Goal: Information Seeking & Learning: Learn about a topic

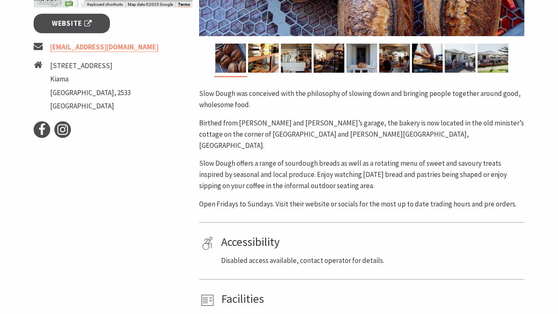
scroll to position [332, 0]
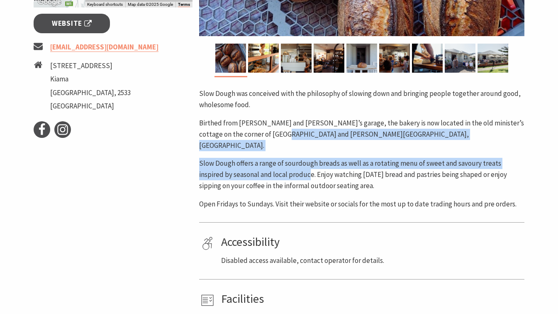
drag, startPoint x: 272, startPoint y: 144, endPoint x: 285, endPoint y: 166, distance: 25.5
click at [285, 166] on div "Slow Dough was conceived with the philosophy of slowing down and bringing peopl…" at bounding box center [361, 149] width 325 height 122
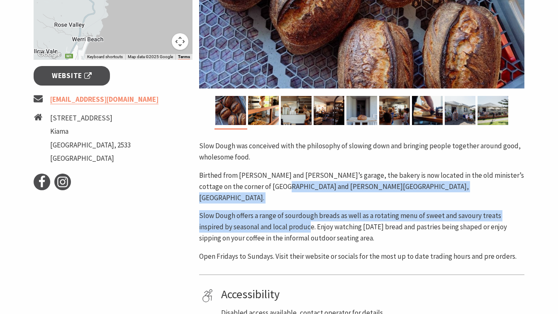
scroll to position [249, 0]
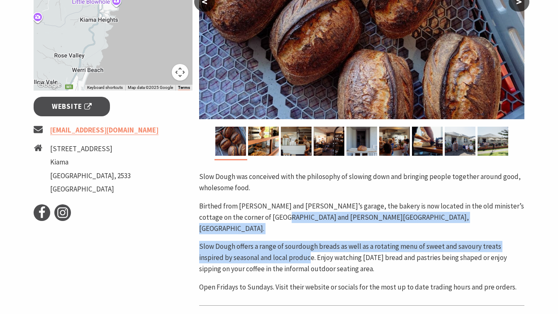
click at [268, 142] on img at bounding box center [263, 141] width 31 height 29
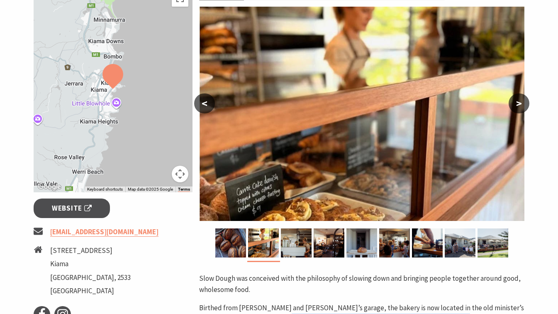
scroll to position [124, 0]
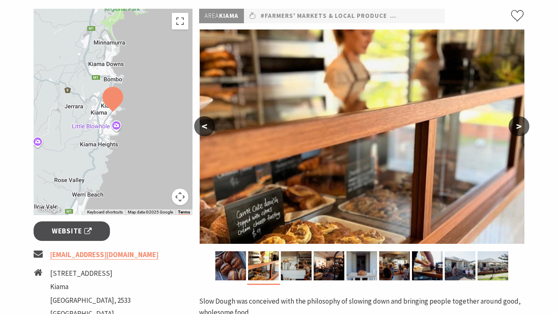
click at [328, 209] on img at bounding box center [361, 136] width 325 height 214
click at [517, 122] on button ">" at bounding box center [519, 126] width 21 height 20
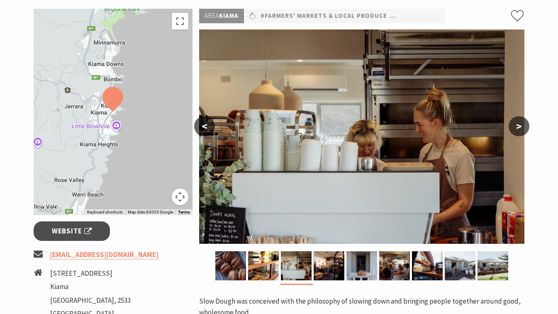
click at [517, 122] on button ">" at bounding box center [519, 126] width 21 height 20
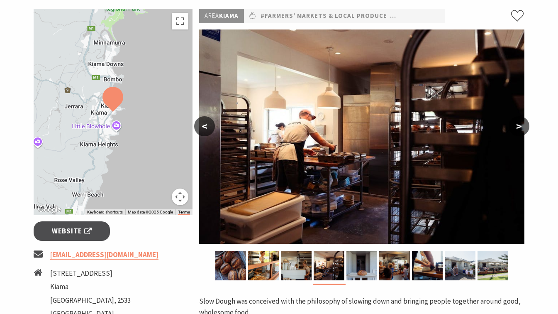
click at [517, 122] on button ">" at bounding box center [519, 126] width 21 height 20
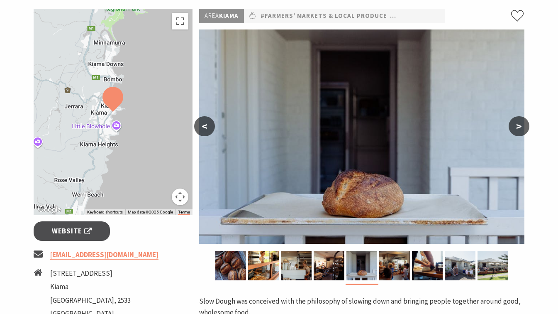
click at [517, 122] on button ">" at bounding box center [519, 126] width 21 height 20
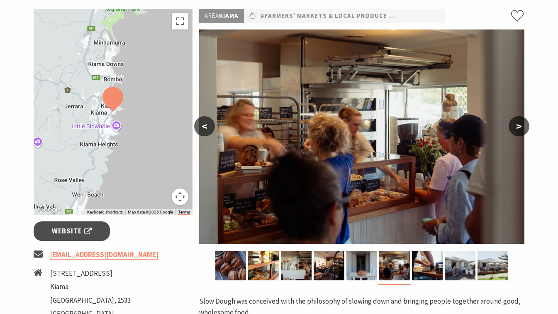
click at [517, 122] on button ">" at bounding box center [519, 126] width 21 height 20
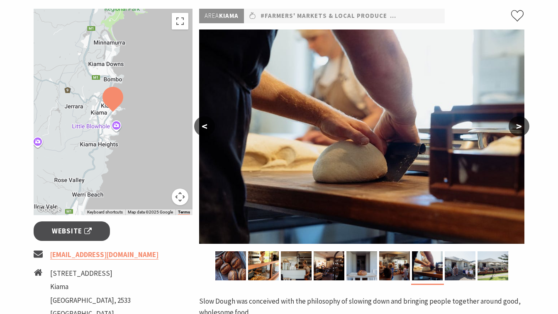
click at [199, 127] on button "<" at bounding box center [204, 126] width 21 height 20
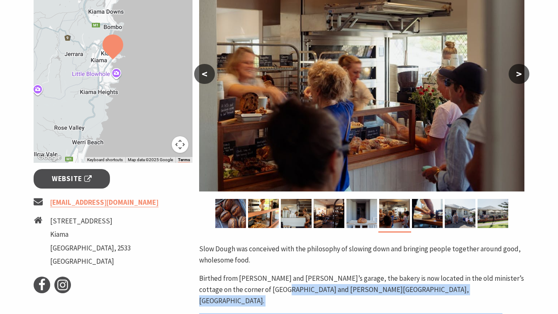
scroll to position [83, 0]
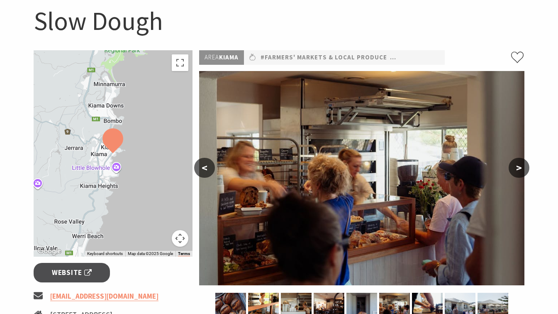
click at [519, 166] on button ">" at bounding box center [519, 168] width 21 height 20
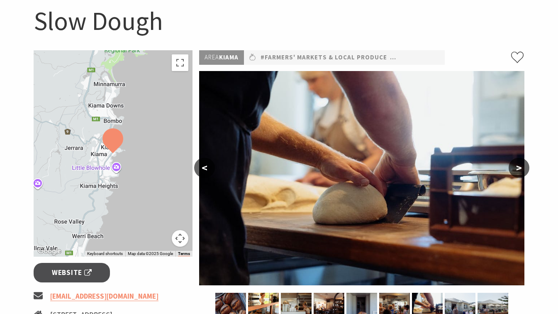
click at [519, 166] on button ">" at bounding box center [519, 168] width 21 height 20
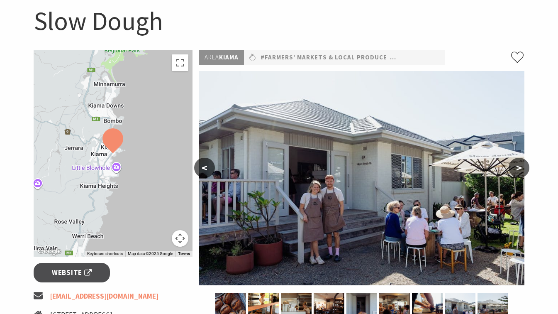
click at [519, 166] on button ">" at bounding box center [519, 168] width 21 height 20
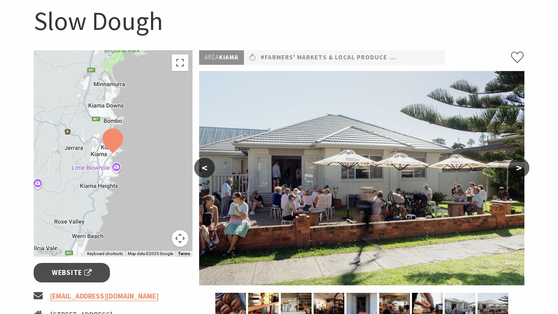
click at [519, 166] on button ">" at bounding box center [519, 168] width 21 height 20
click at [519, 167] on button ">" at bounding box center [519, 168] width 21 height 20
